Goal: Transaction & Acquisition: Subscribe to service/newsletter

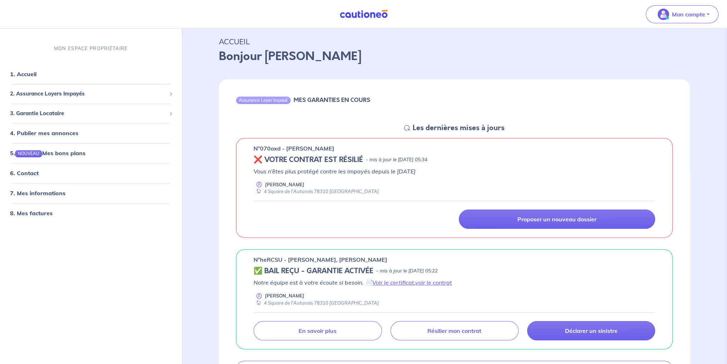
scroll to position [36, 0]
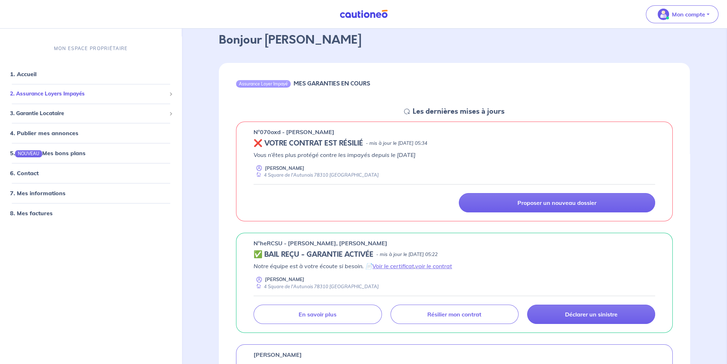
click at [76, 95] on span "2. Assurance Loyers Impayés" at bounding box center [88, 94] width 156 height 8
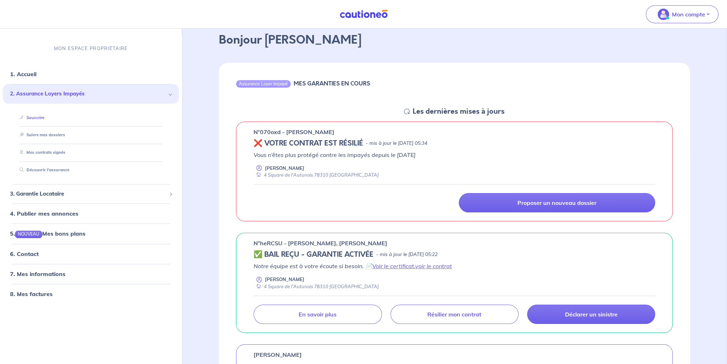
click at [44, 120] on link "Souscrire" at bounding box center [31, 117] width 28 height 5
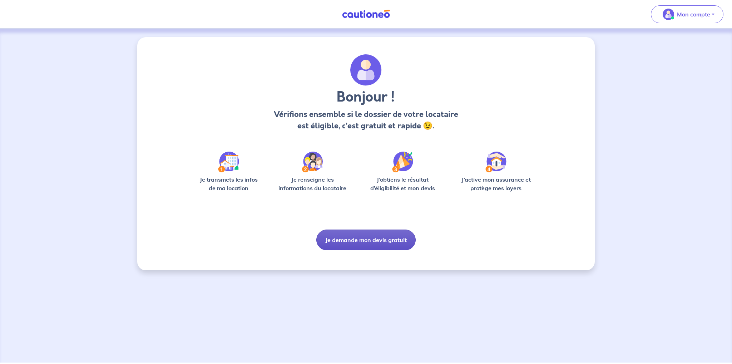
click at [363, 238] on button "Je demande mon devis gratuit" at bounding box center [365, 239] width 99 height 21
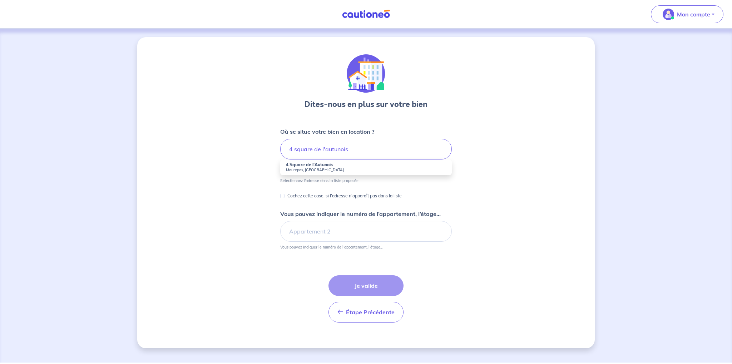
click at [322, 167] on strong "4 Square de l'Autunois" at bounding box center [309, 164] width 47 height 5
type input "4 Square de l'Autunois, [GEOGRAPHIC_DATA], [GEOGRAPHIC_DATA]"
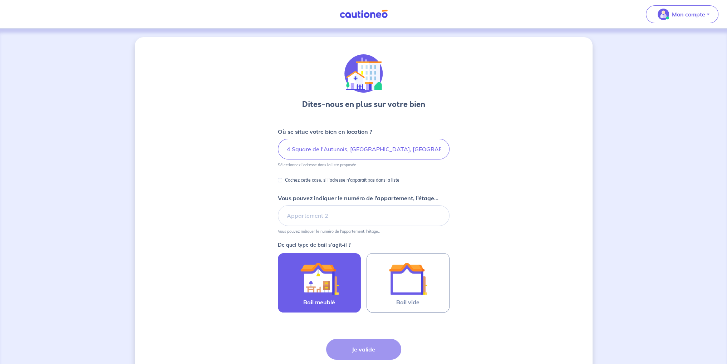
click at [315, 281] on img at bounding box center [319, 278] width 39 height 39
click at [0, 0] on input "Bail meublé" at bounding box center [0, 0] width 0 height 0
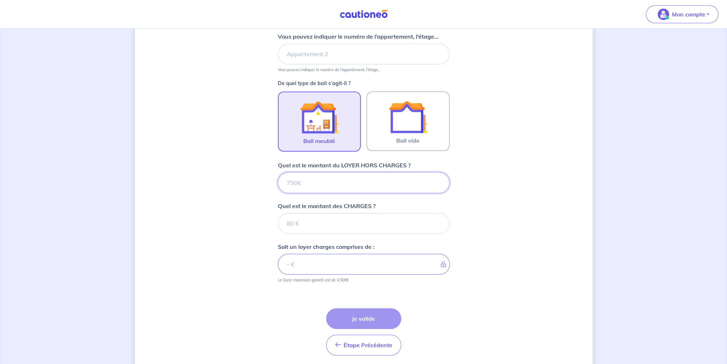
scroll to position [186, 0]
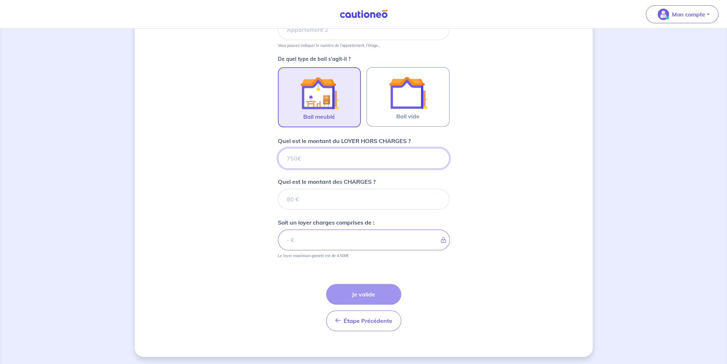
click at [296, 161] on input "Quel est le montant du LOYER HORS CHARGES ?" at bounding box center [364, 158] width 172 height 21
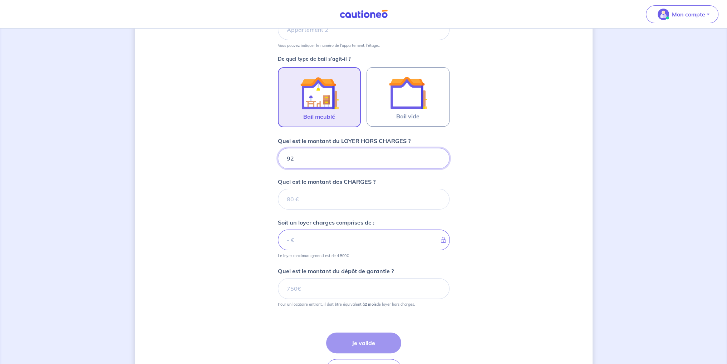
type input "920"
type input "80"
type input "1000"
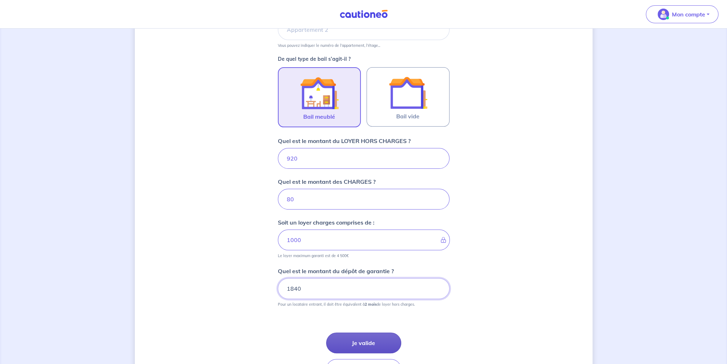
type input "1840"
click at [353, 341] on button "Je valide" at bounding box center [363, 342] width 75 height 21
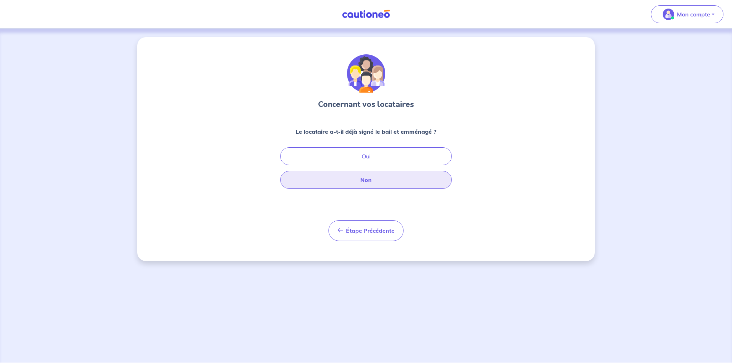
click at [367, 178] on button "Non" at bounding box center [366, 180] width 172 height 18
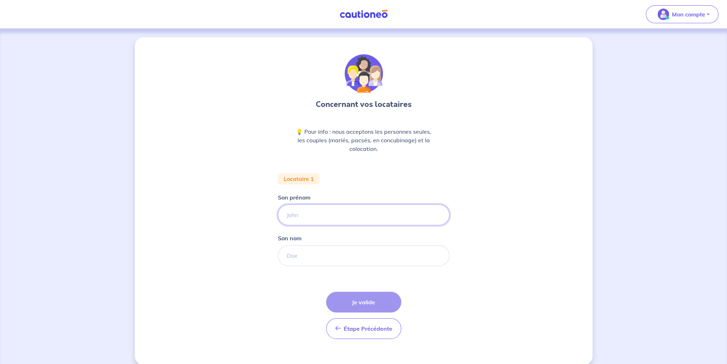
click at [324, 214] on input "Son prénom" at bounding box center [364, 214] width 172 height 21
click at [306, 214] on input "Son prénom" at bounding box center [364, 214] width 172 height 21
type input "mennad"
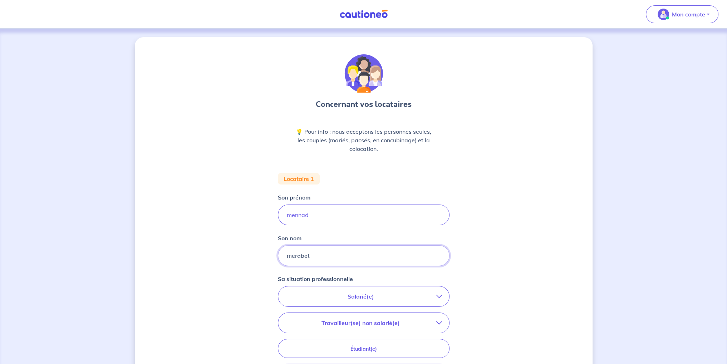
type input "merabet"
click at [341, 299] on p "Salarié(e)" at bounding box center [360, 296] width 151 height 9
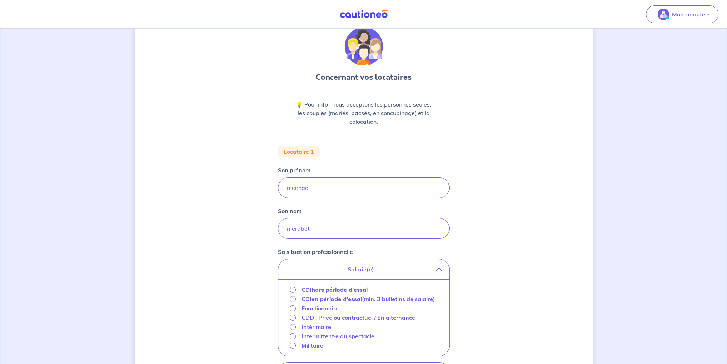
scroll to position [71, 0]
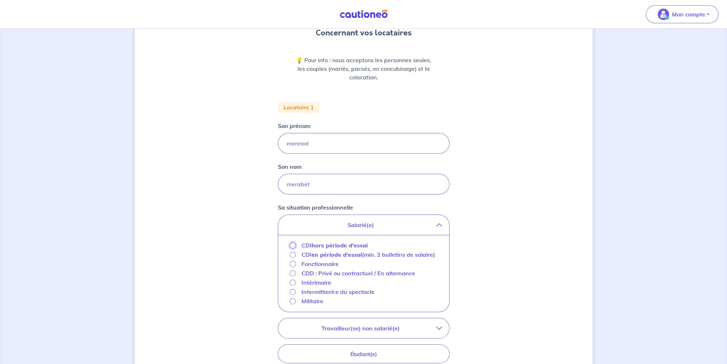
click at [292, 244] on input "CDI hors période d'essai" at bounding box center [292, 245] width 6 height 6
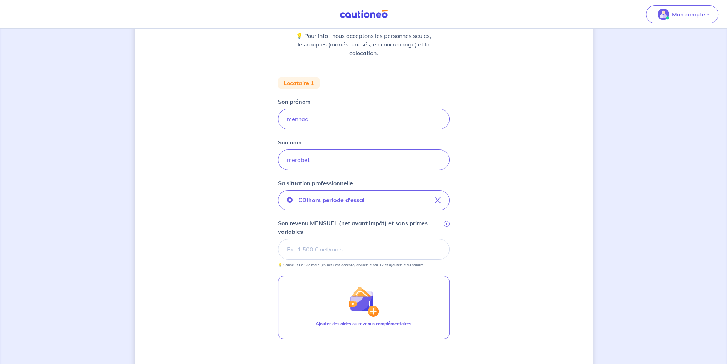
scroll to position [107, 0]
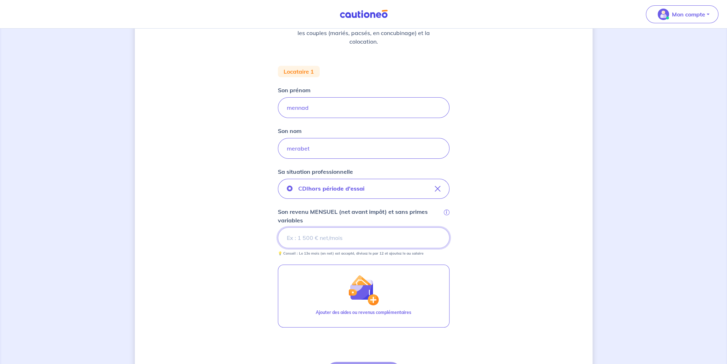
click at [345, 232] on input "Son revenu MENSUEL (net avant impôt) et sans primes variables i" at bounding box center [364, 237] width 172 height 21
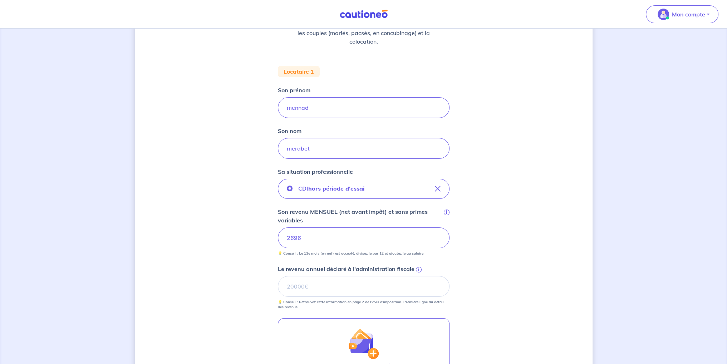
scroll to position [143, 0]
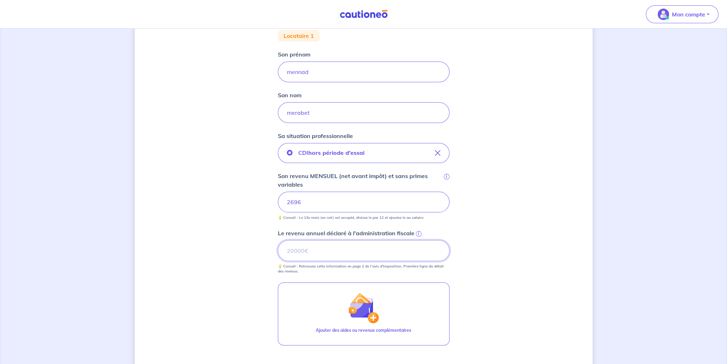
click at [302, 250] on input "Le revenu annuel déclaré à l'administration fiscale i" at bounding box center [364, 250] width 172 height 21
click at [317, 253] on input "Le revenu annuel déclaré à l'administration fiscale i" at bounding box center [364, 250] width 172 height 21
type input "37713"
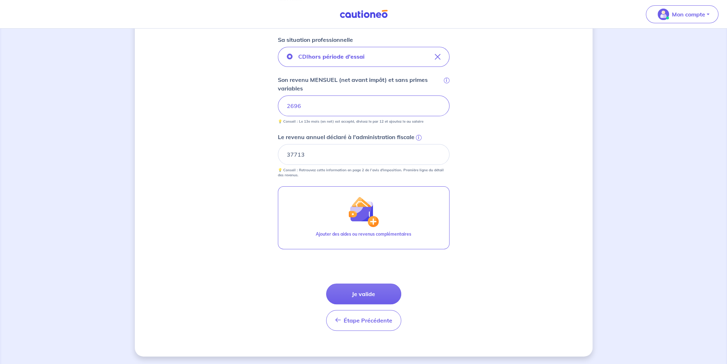
click at [367, 293] on button "Je valide" at bounding box center [363, 293] width 75 height 21
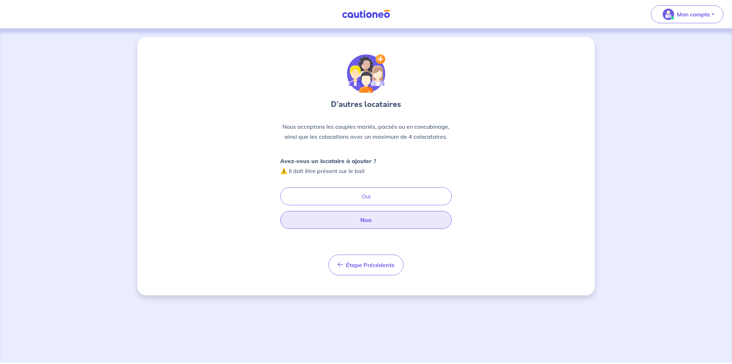
click at [362, 215] on button "Non" at bounding box center [366, 220] width 172 height 18
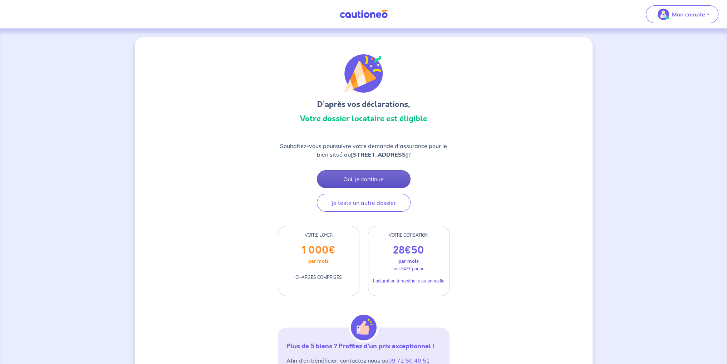
click at [364, 180] on button "Oui, je continue" at bounding box center [364, 179] width 94 height 18
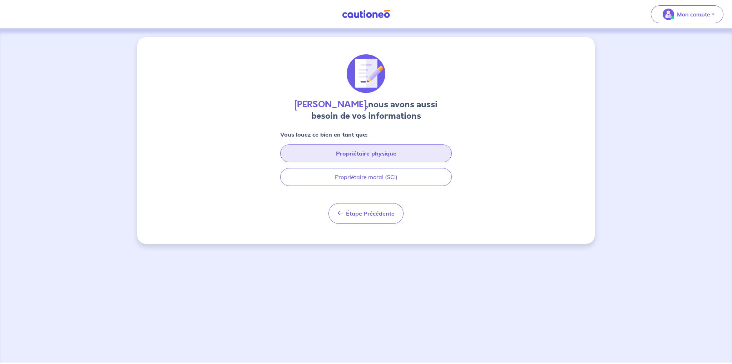
click at [351, 153] on button "Propriétaire physique" at bounding box center [366, 153] width 172 height 18
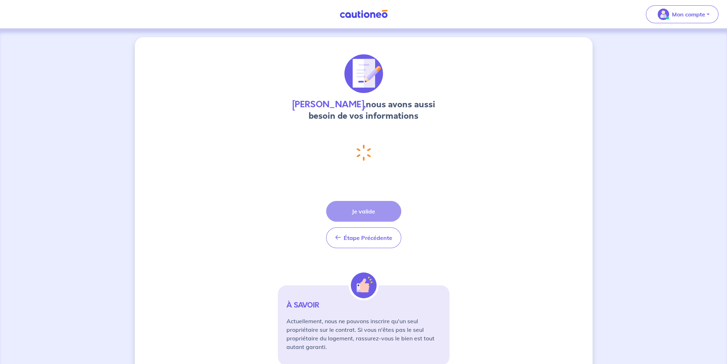
select select "FR"
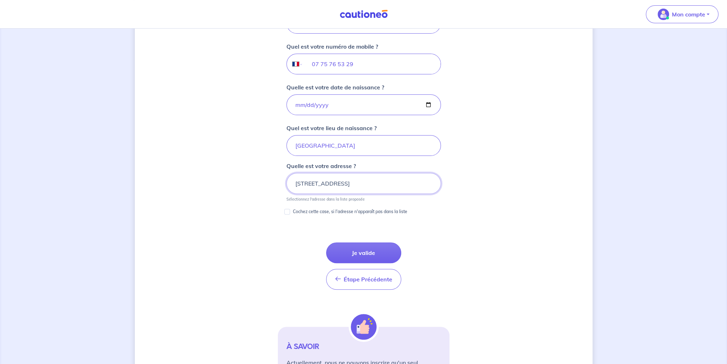
scroll to position [277, 0]
click at [366, 248] on button "Je valide" at bounding box center [363, 252] width 75 height 21
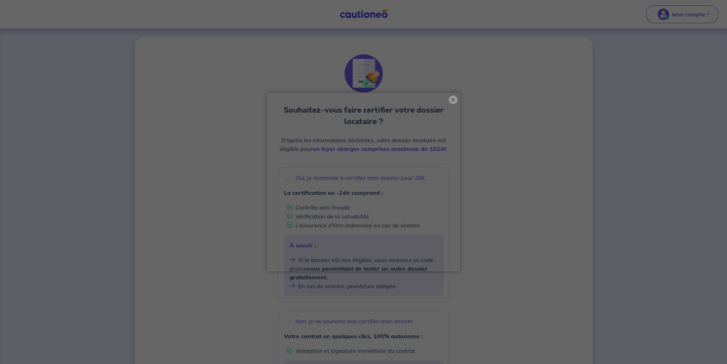
click at [453, 98] on button "×" at bounding box center [453, 99] width 9 height 9
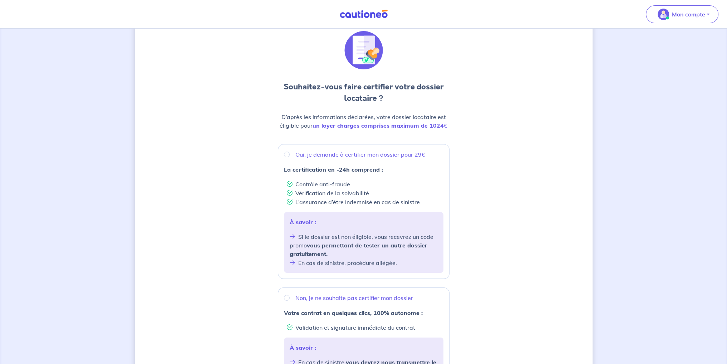
scroll to position [36, 0]
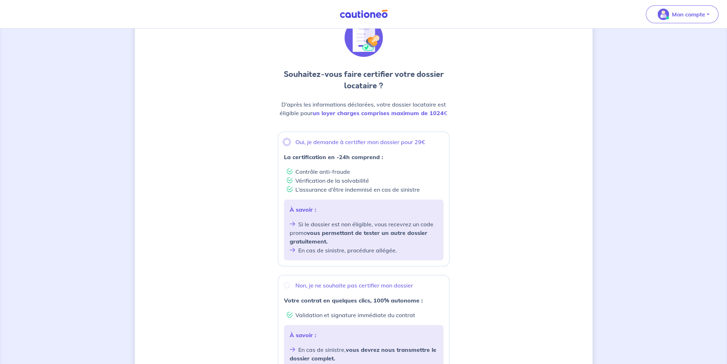
click at [288, 142] on input "Oui, je demande à certifier mon dossier pour 29€" at bounding box center [287, 142] width 6 height 6
radio input "true"
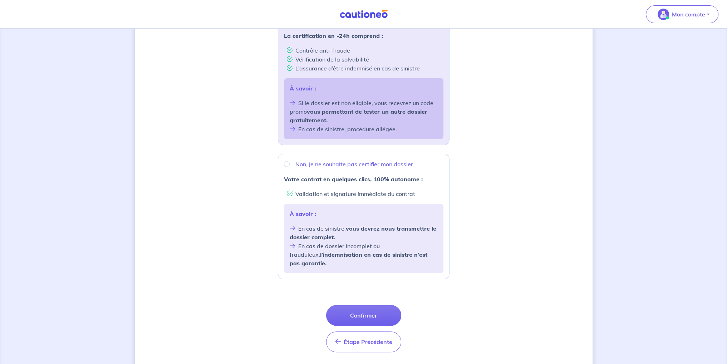
scroll to position [172, 0]
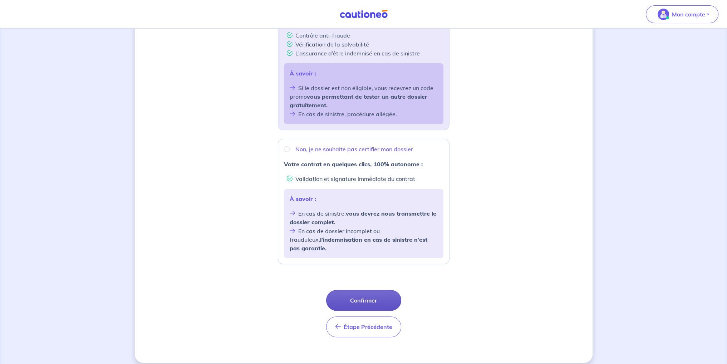
click at [365, 291] on button "Confirmer" at bounding box center [363, 300] width 75 height 21
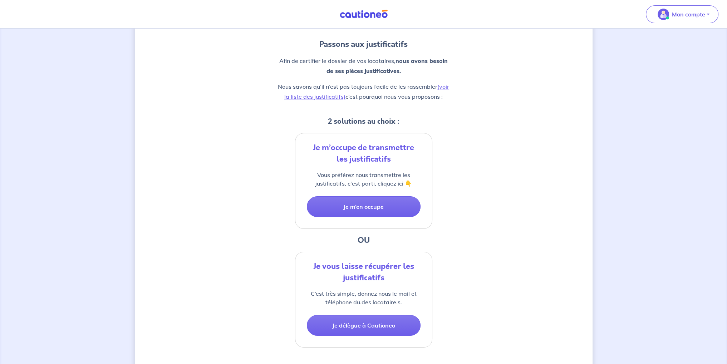
scroll to position [71, 0]
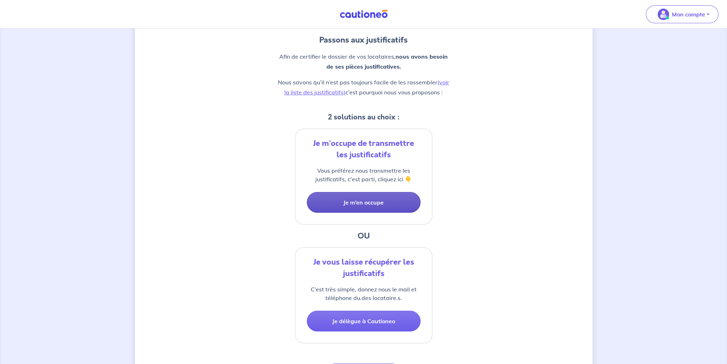
click at [360, 204] on button "Je m’en occupe" at bounding box center [364, 202] width 114 height 21
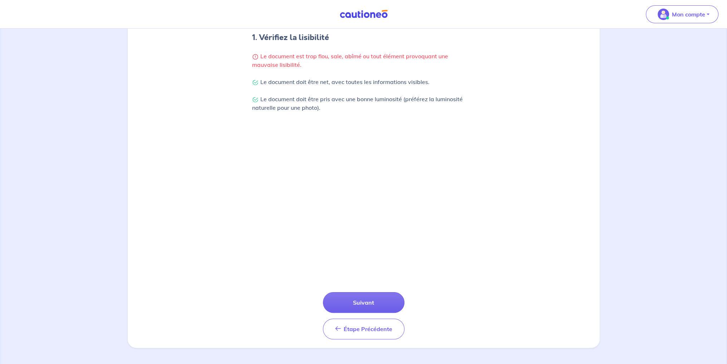
scroll to position [148, 0]
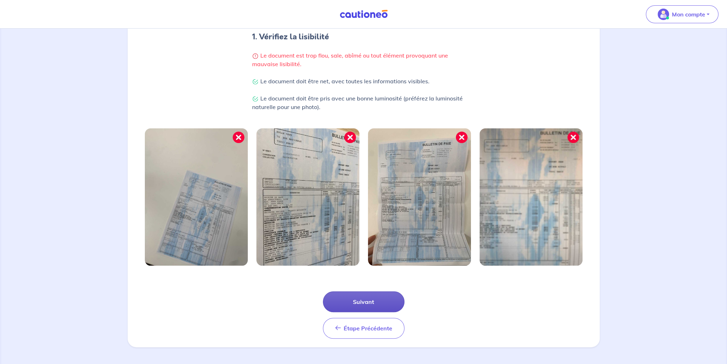
click at [366, 300] on button "Suivant" at bounding box center [363, 301] width 81 height 21
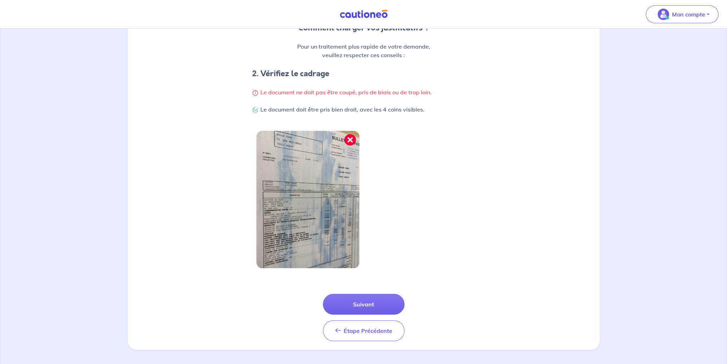
scroll to position [113, 0]
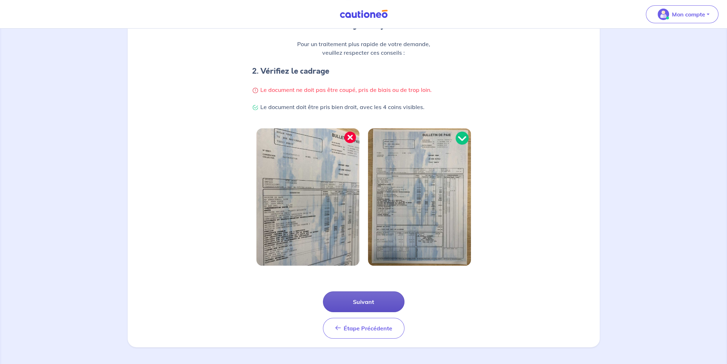
click at [362, 296] on button "Suivant" at bounding box center [363, 301] width 81 height 21
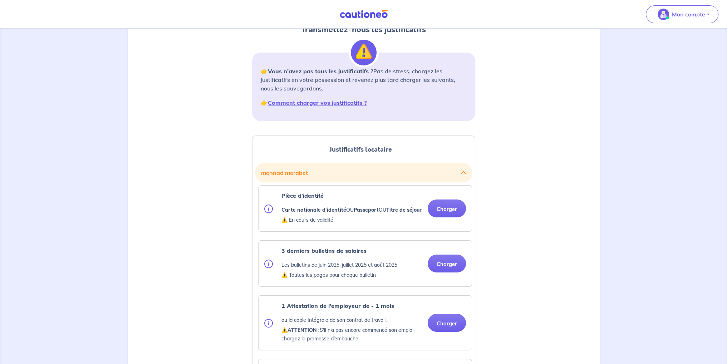
scroll to position [107, 0]
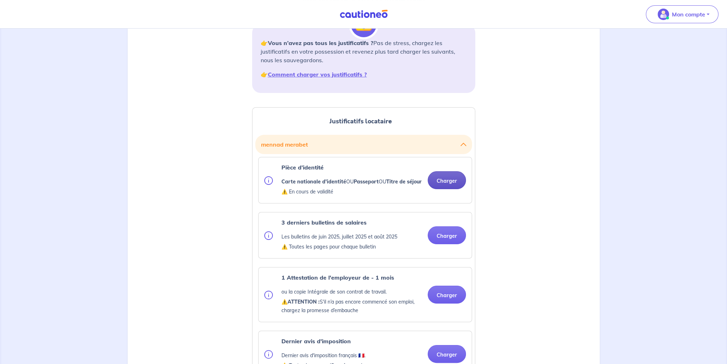
click at [443, 189] on button "Charger" at bounding box center [446, 180] width 38 height 18
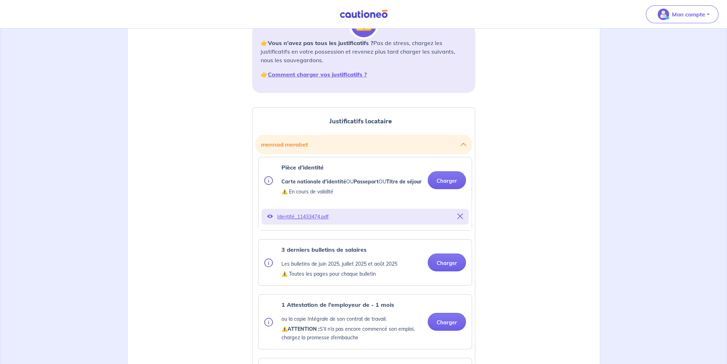
click at [439, 266] on button "Charger" at bounding box center [446, 262] width 38 height 18
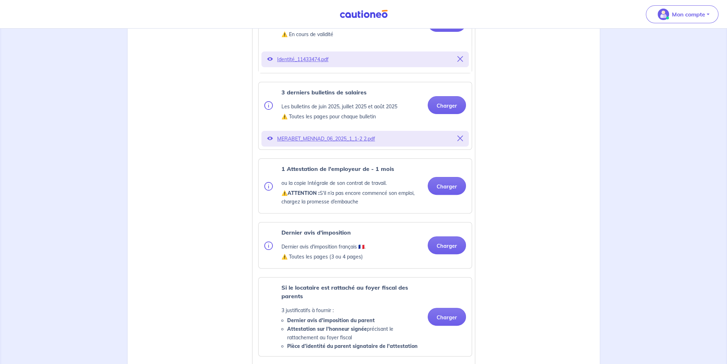
scroll to position [286, 0]
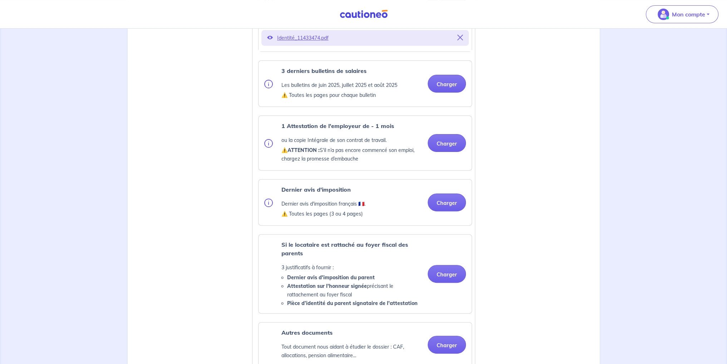
click at [445, 170] on div "1 Attestation de l'employeur de - 1 mois ou la copie Intégrale de son contrat d…" at bounding box center [364, 143] width 213 height 54
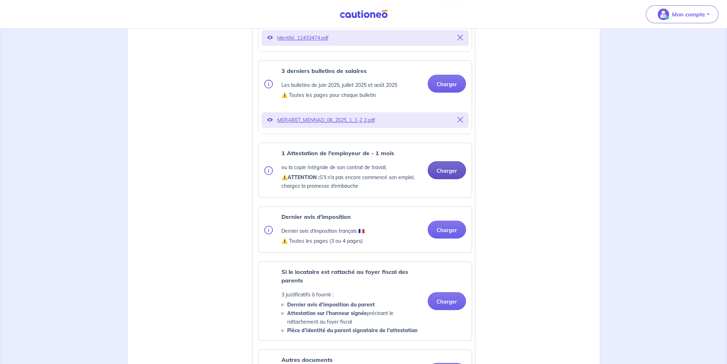
click at [444, 176] on button "Charger" at bounding box center [446, 170] width 38 height 18
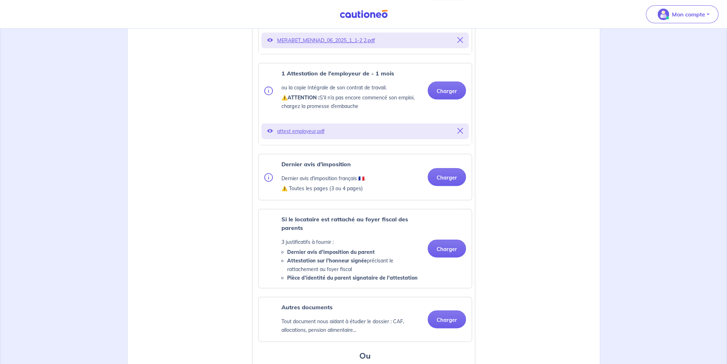
scroll to position [357, 0]
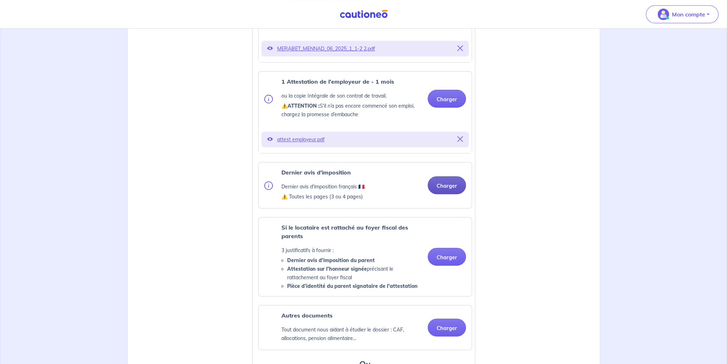
click at [439, 192] on button "Charger" at bounding box center [446, 185] width 38 height 18
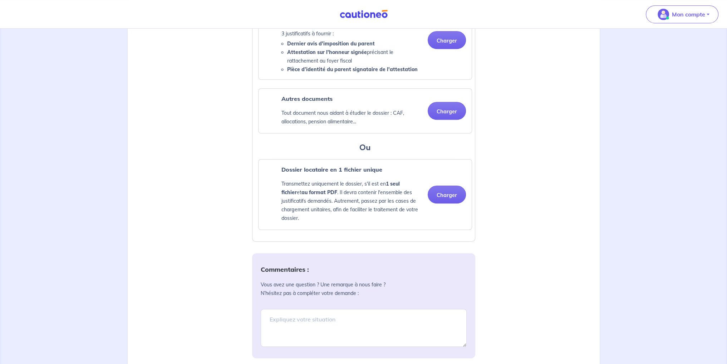
scroll to position [595, 0]
